Goal: Task Accomplishment & Management: Manage account settings

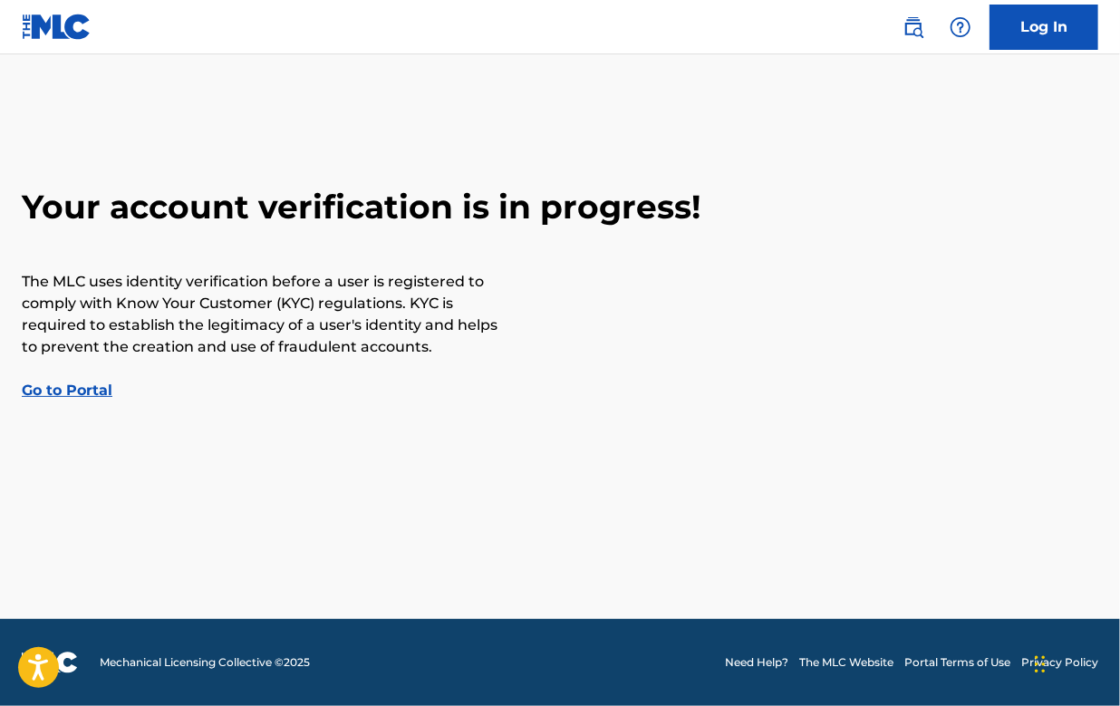
click at [770, 99] on main "Your account verification is in progress! The MLC uses identity verification be…" at bounding box center [560, 336] width 1120 height 564
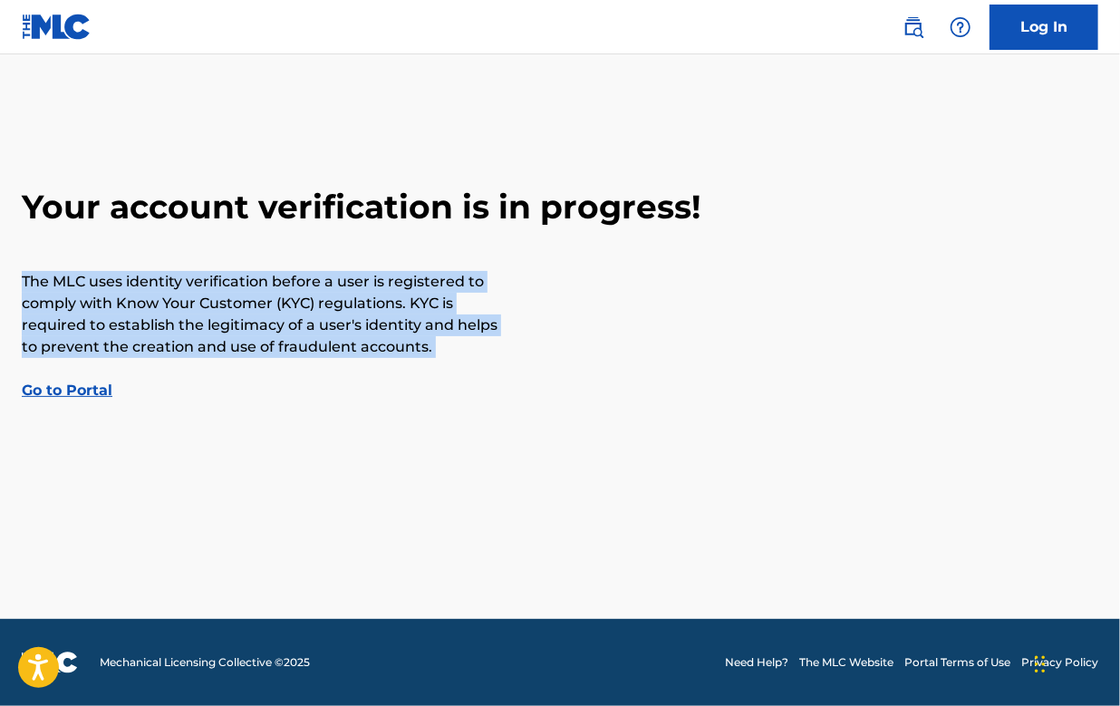
drag, startPoint x: 487, startPoint y: 371, endPoint x: -34, endPoint y: 258, distance: 533.1
click at [0, 258] on html "Accessibility Screen-Reader Guide, Feedback, and Issue Reporting | New window C…" at bounding box center [560, 353] width 1120 height 706
copy p "The MLC uses identity verification before a user is registered to comply with K…"
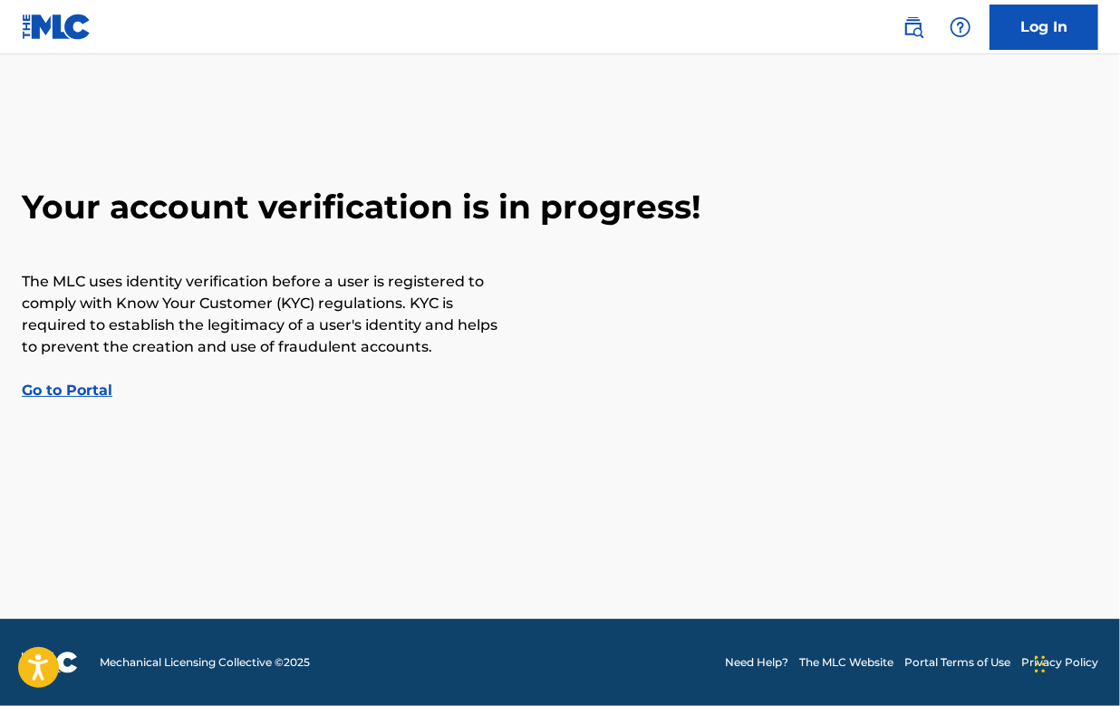
click at [758, 159] on main "Your account verification is in progress! The MLC uses identity verification be…" at bounding box center [560, 336] width 1120 height 564
click at [82, 386] on link "Go to Portal" at bounding box center [67, 389] width 91 height 17
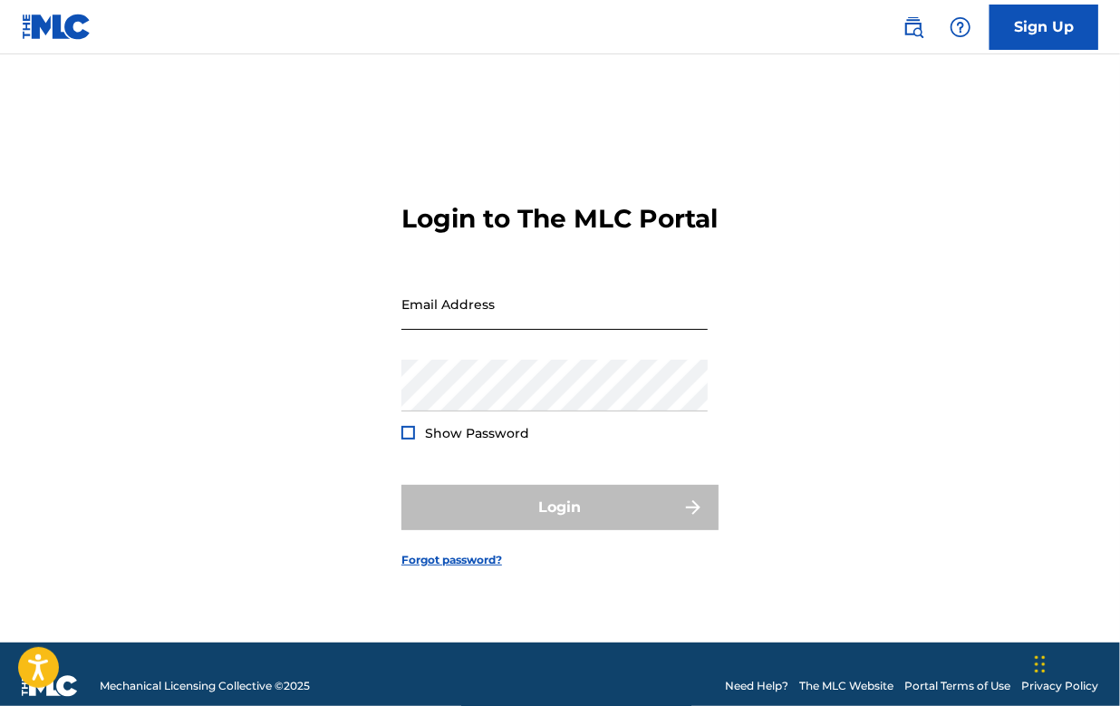
click at [502, 325] on input "Email Address" at bounding box center [554, 304] width 306 height 52
type input "[EMAIL_ADDRESS][DOMAIN_NAME]"
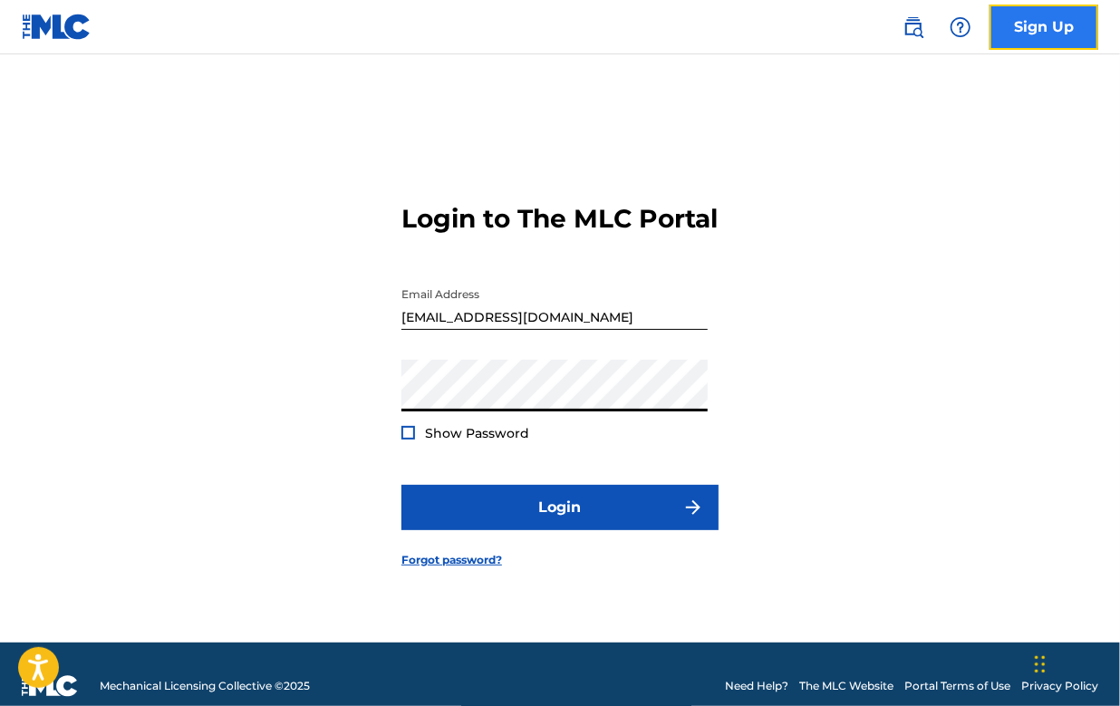
click at [1064, 27] on link "Sign Up" at bounding box center [1043, 27] width 109 height 45
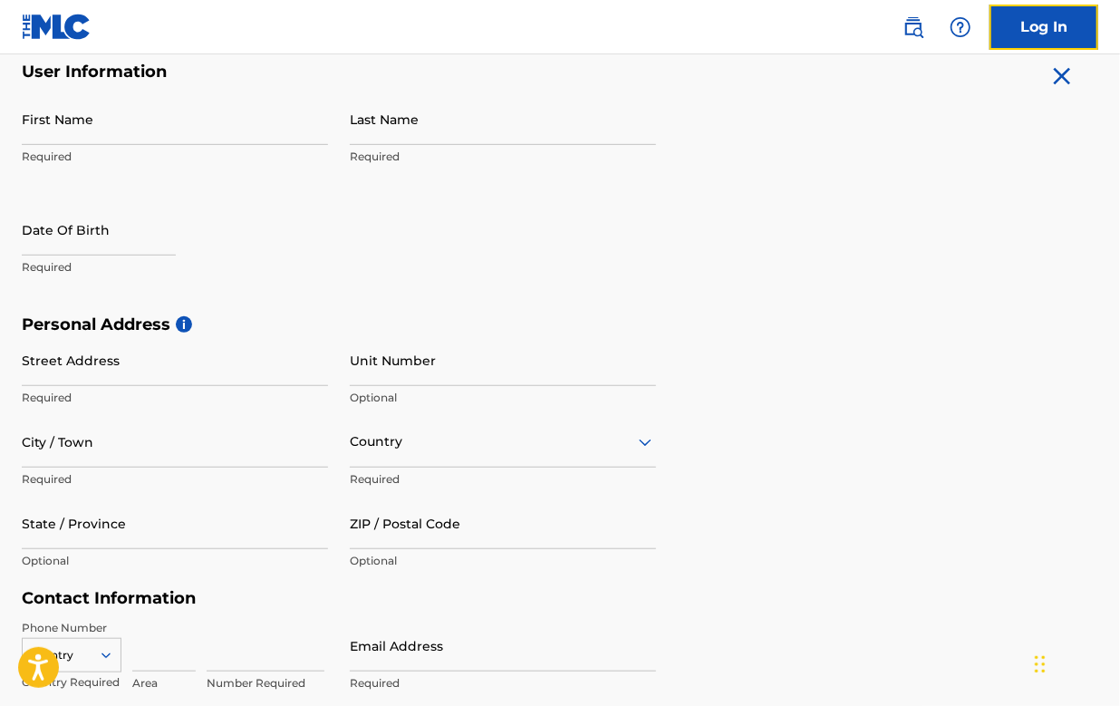
scroll to position [63, 0]
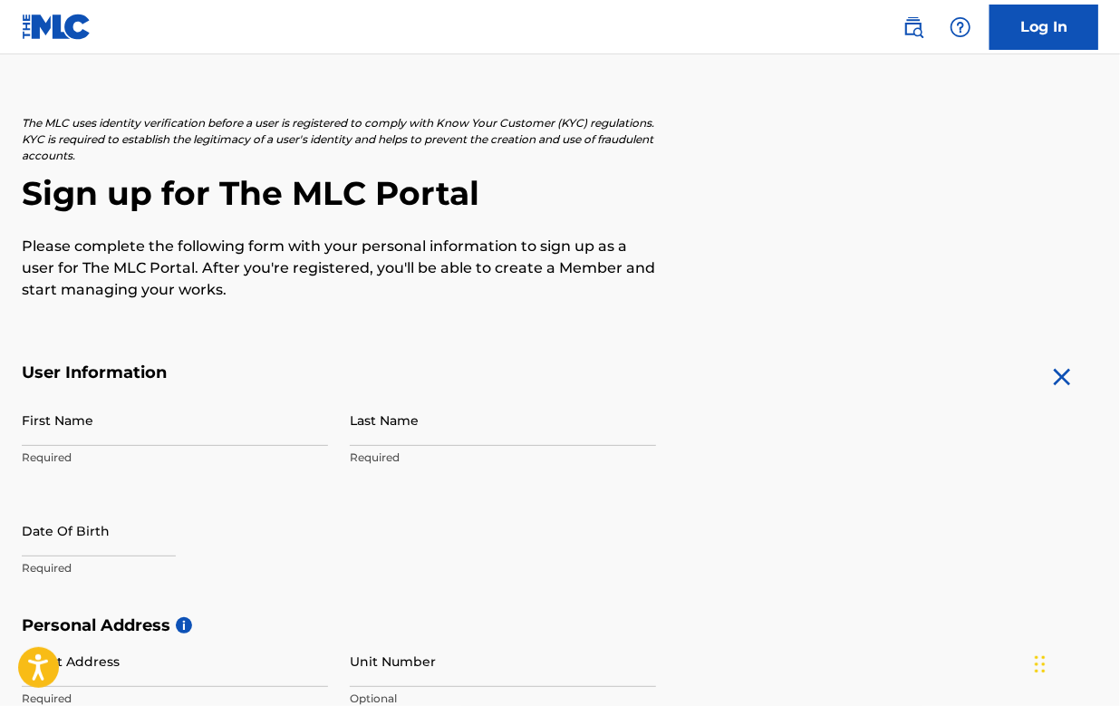
click at [71, 33] on img at bounding box center [57, 27] width 70 height 26
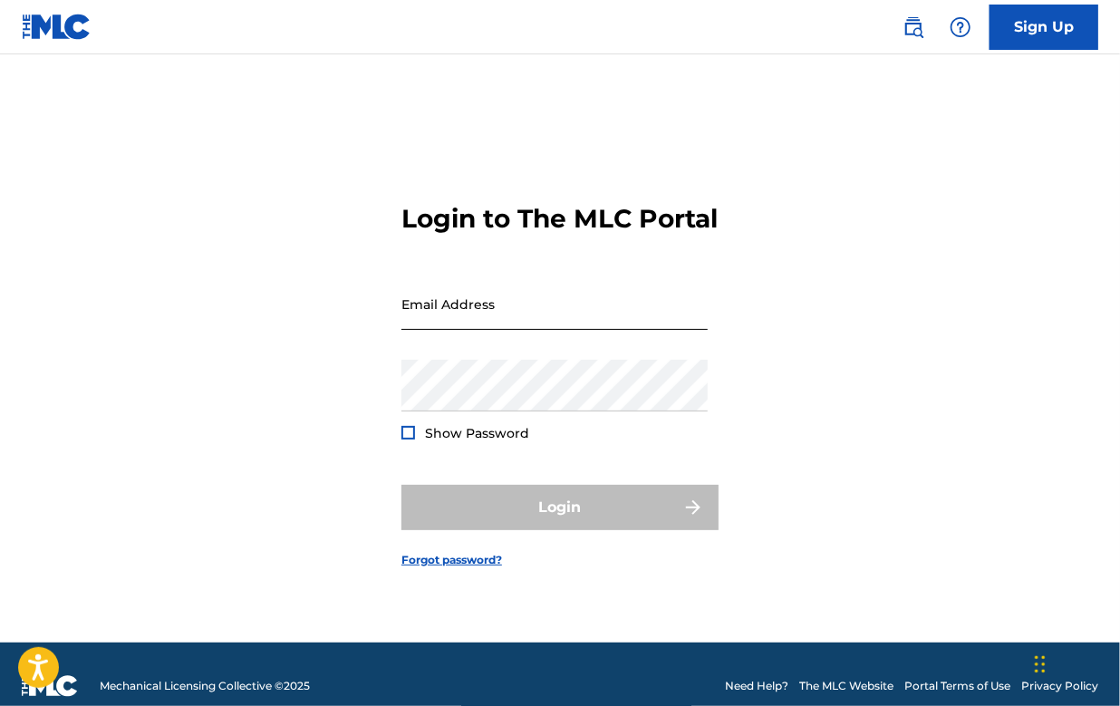
click at [603, 327] on input "Email Address" at bounding box center [554, 304] width 306 height 52
type input "[EMAIL_ADDRESS][DOMAIN_NAME]"
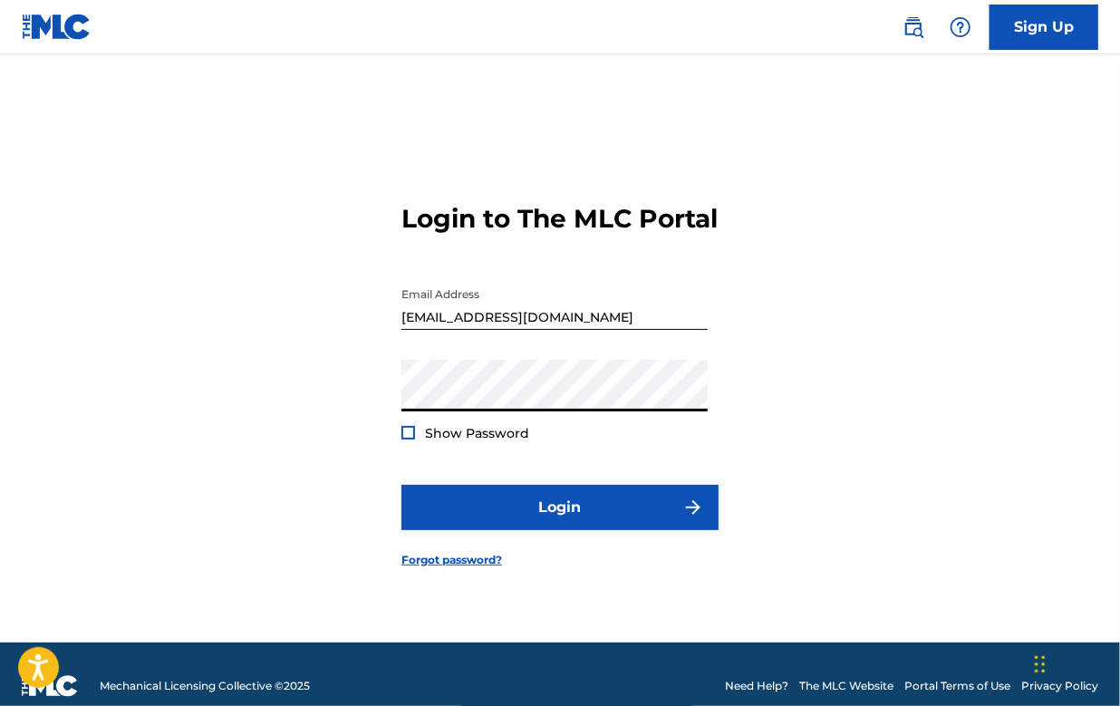
click at [410, 439] on div at bounding box center [408, 433] width 14 height 14
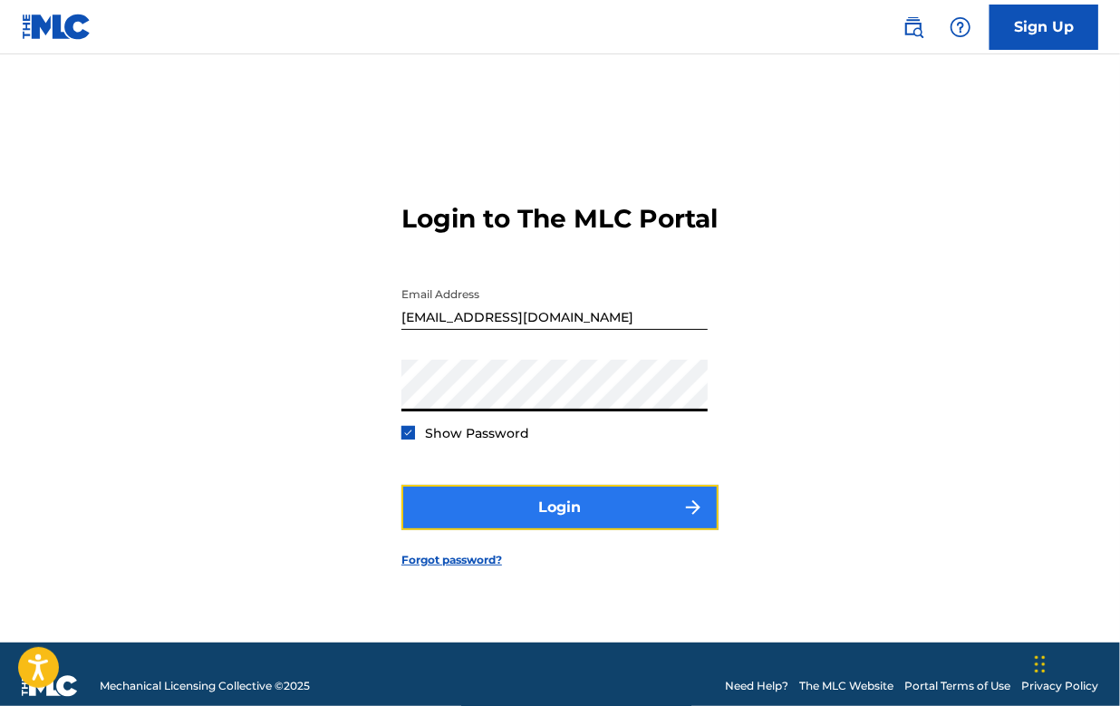
click at [582, 520] on button "Login" at bounding box center [559, 507] width 317 height 45
click at [571, 507] on button "Login" at bounding box center [559, 507] width 317 height 45
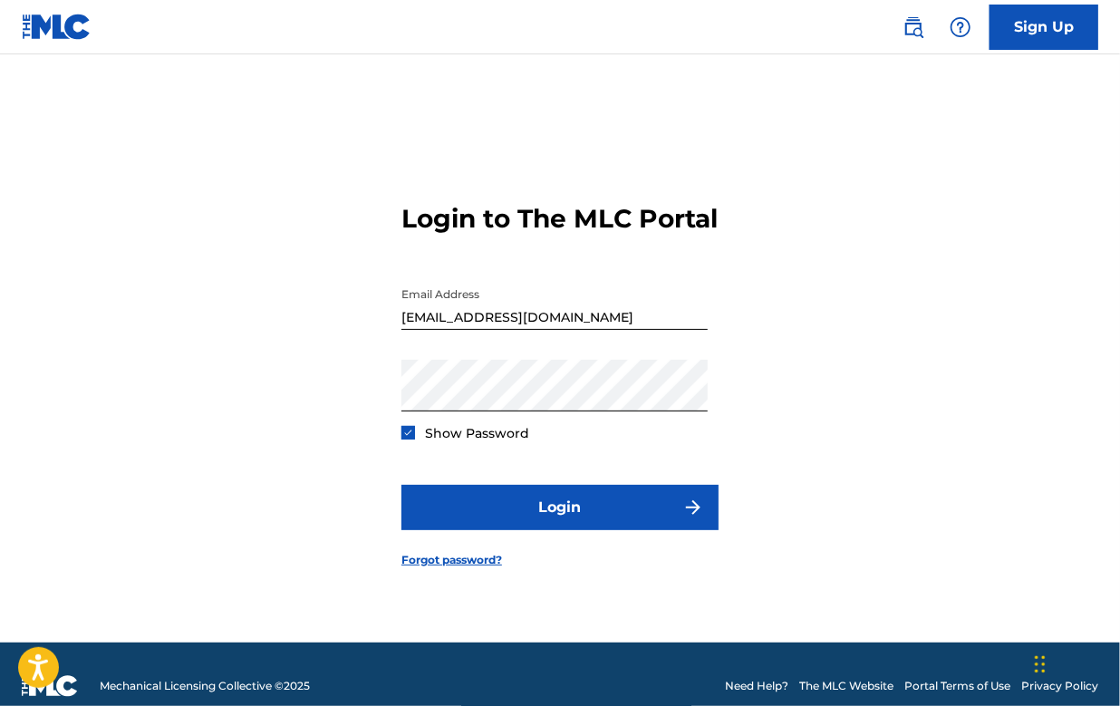
drag, startPoint x: 272, startPoint y: 81, endPoint x: 641, endPoint y: 86, distance: 368.8
click at [366, 396] on div "Login to The MLC Portal Email Address [EMAIL_ADDRESS][DOMAIN_NAME] Password Sho…" at bounding box center [560, 371] width 1120 height 543
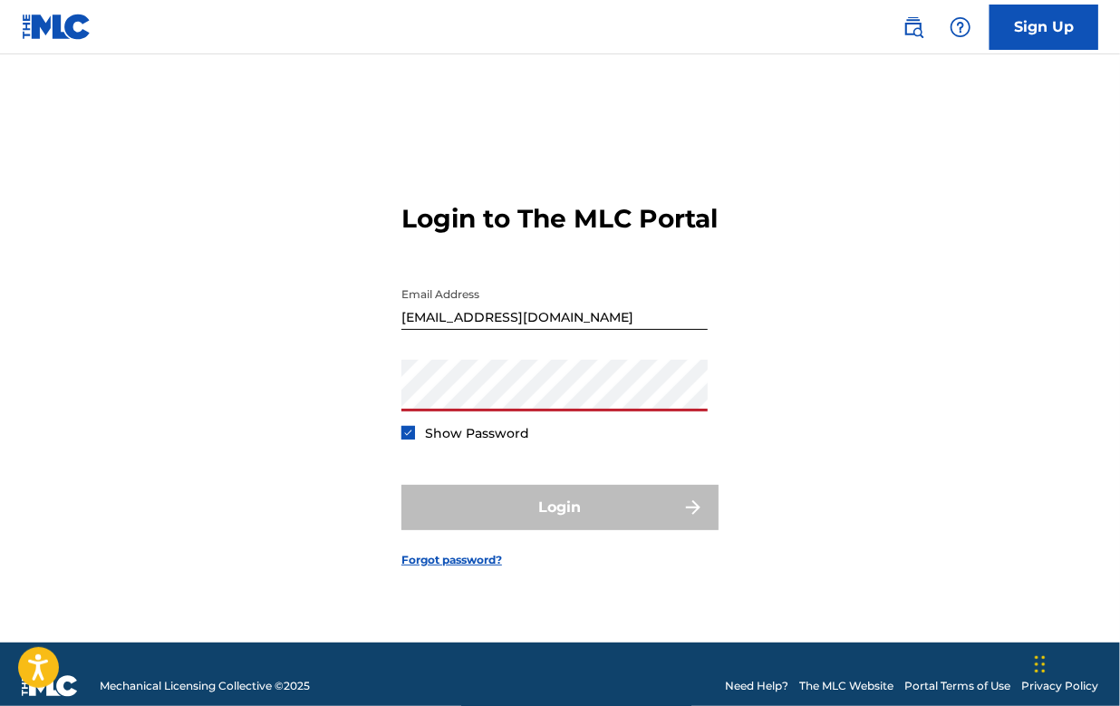
click at [763, 497] on div "Login to The MLC Portal Email Address [EMAIL_ADDRESS][DOMAIN_NAME] Password Sho…" at bounding box center [560, 371] width 1120 height 543
